Goal: Check status: Check status

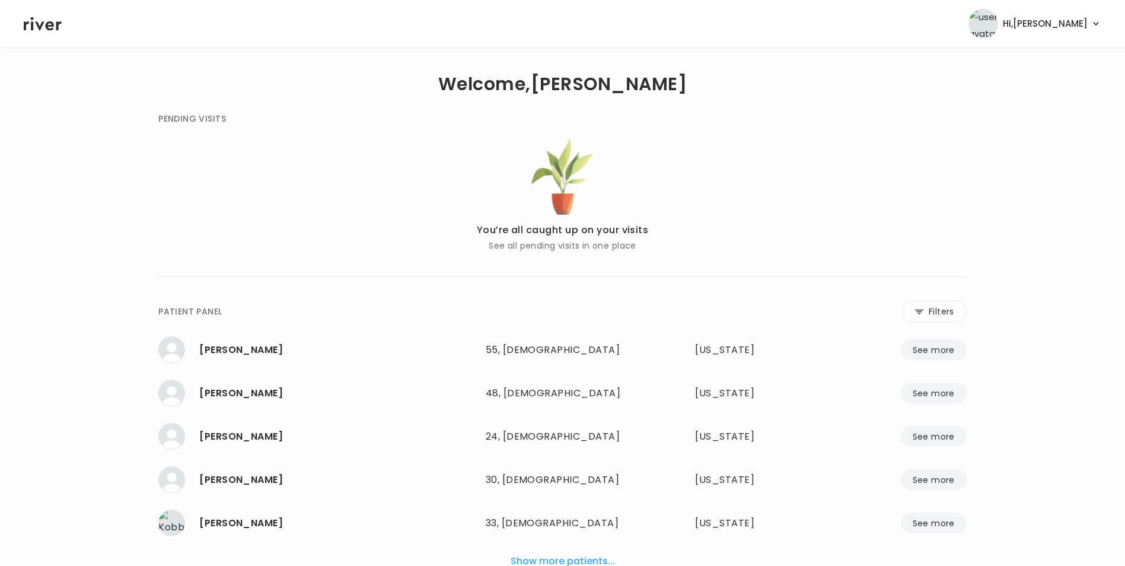
click at [935, 309] on button "Filters" at bounding box center [934, 311] width 65 height 21
click at [519, 308] on input "name" at bounding box center [527, 313] width 377 height 25
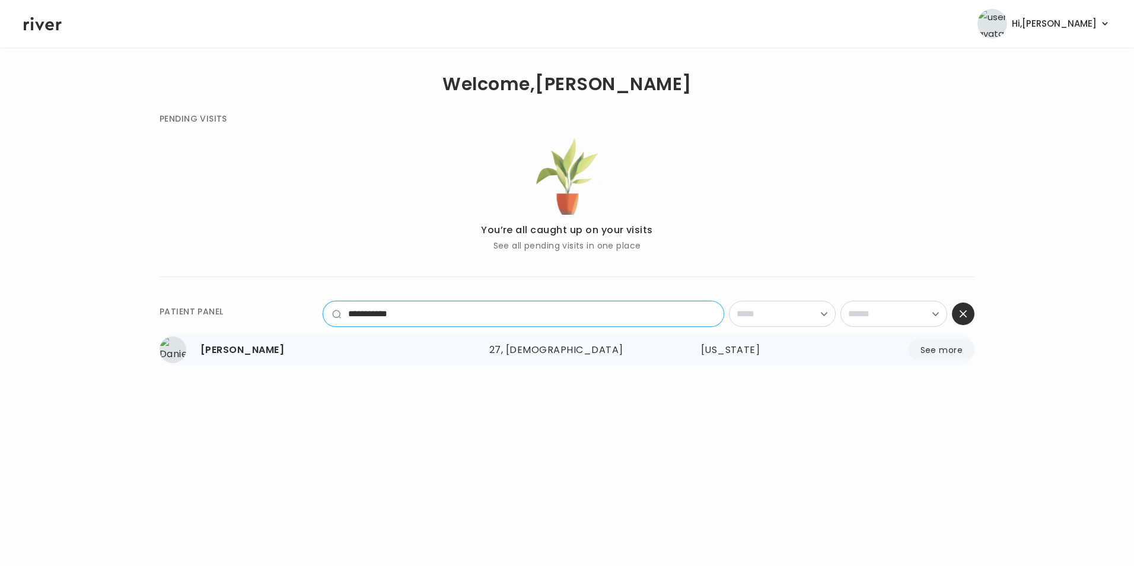
type input "**********"
click at [920, 351] on button "See more" at bounding box center [941, 349] width 66 height 21
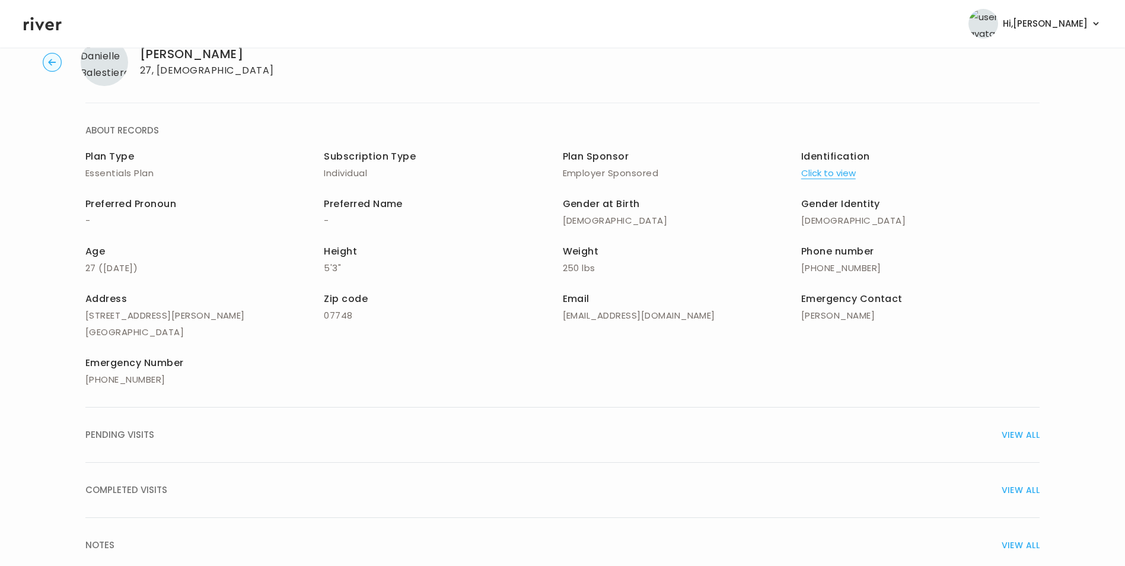
scroll to position [85, 0]
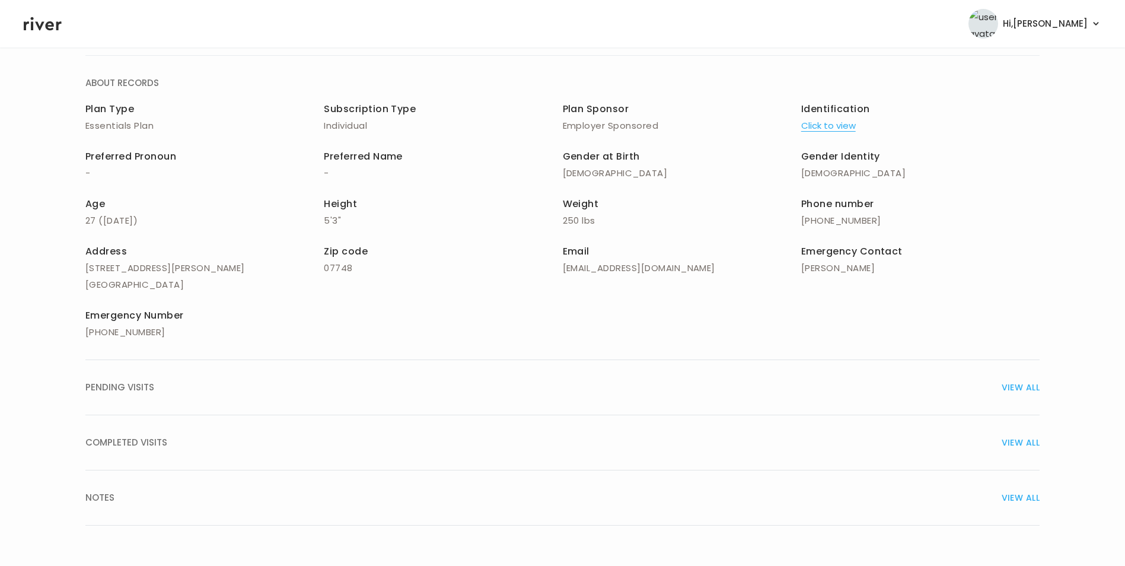
click at [1025, 436] on span "VIEW ALL" at bounding box center [1021, 442] width 38 height 17
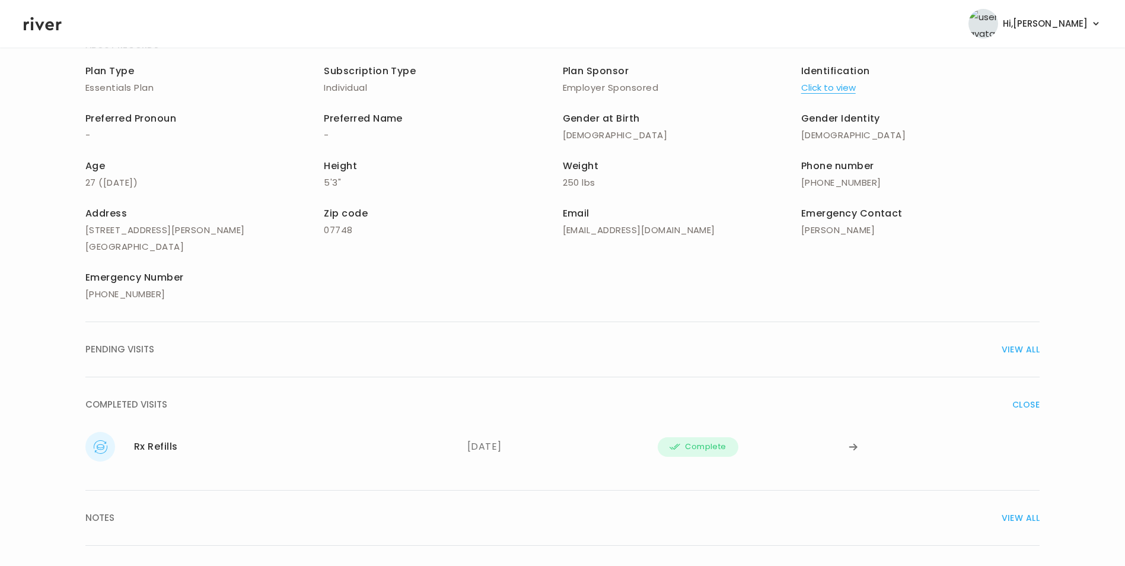
scroll to position [143, 0]
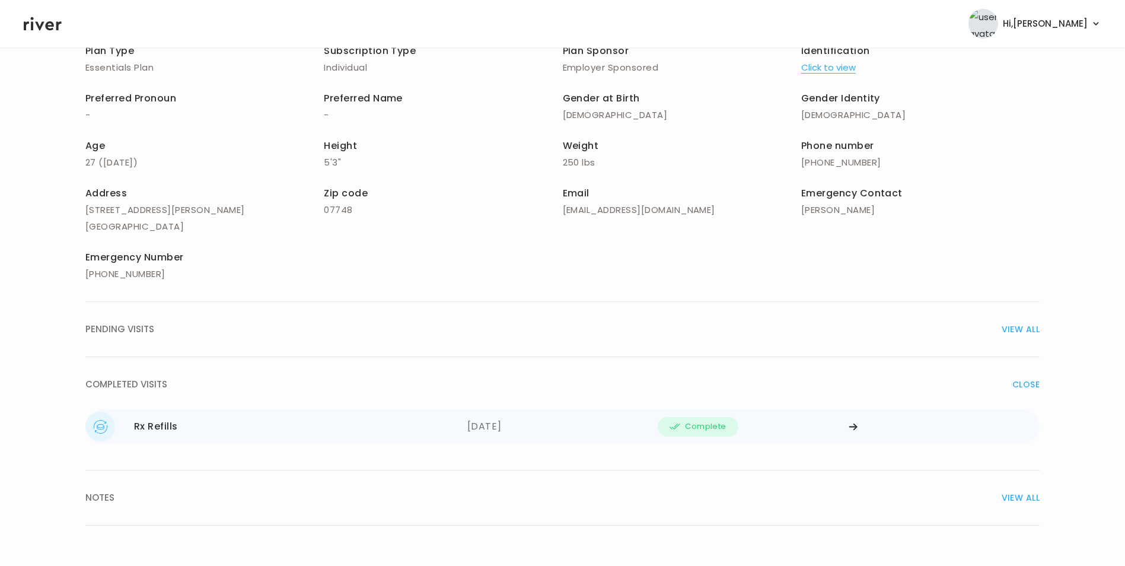
click at [852, 425] on icon at bounding box center [853, 426] width 9 height 9
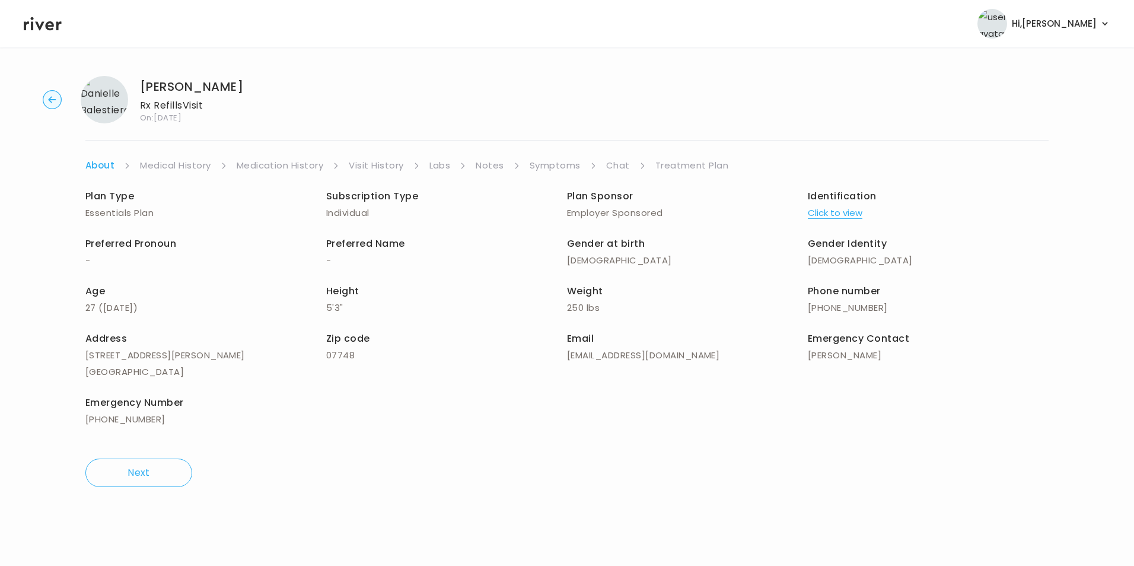
click at [696, 164] on link "Treatment Plan" at bounding box center [692, 165] width 74 height 17
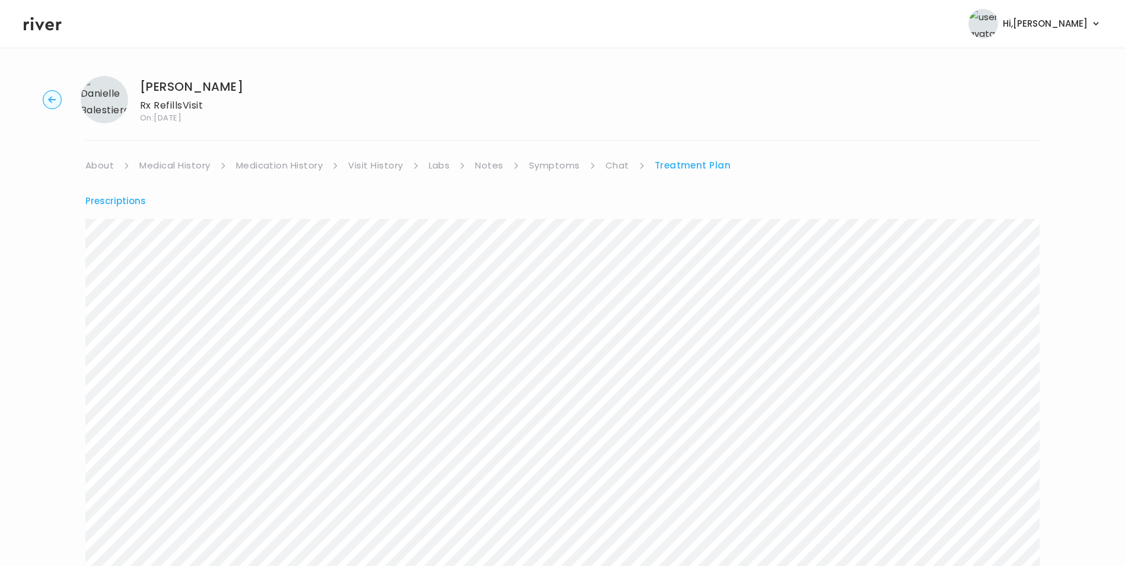
click at [621, 163] on link "Chat" at bounding box center [617, 165] width 24 height 17
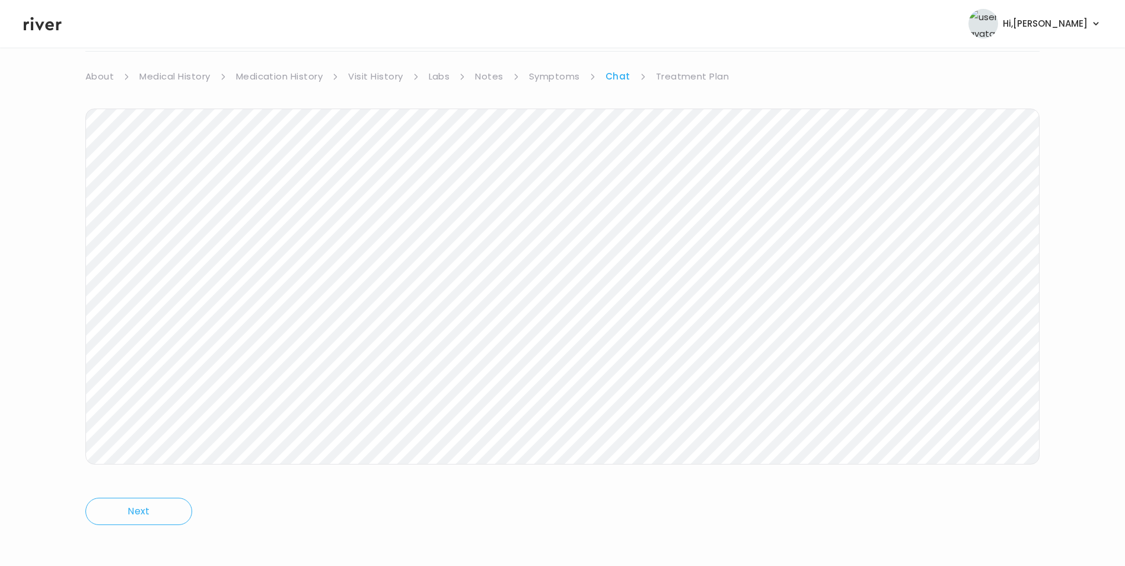
scroll to position [93, 0]
click at [703, 70] on link "Treatment Plan" at bounding box center [693, 72] width 74 height 17
